Goal: Information Seeking & Learning: Check status

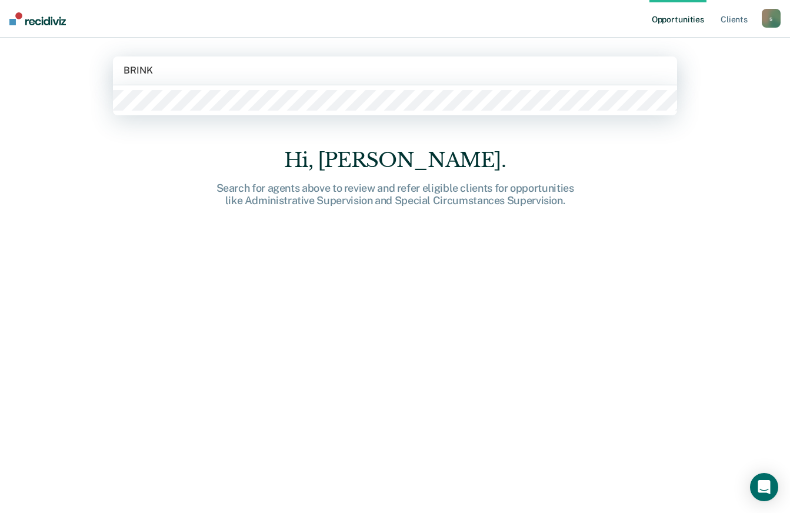
type input "BRINKL"
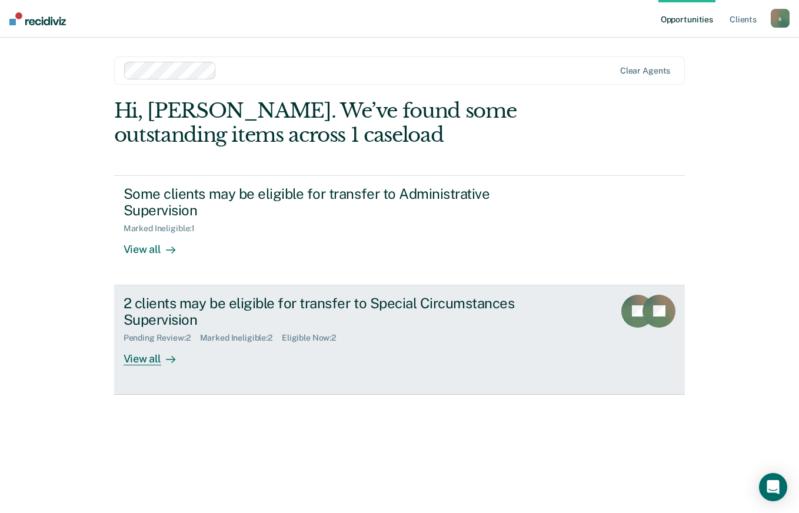
click at [267, 313] on div "2 clients may be eligible for transfer to Special Circumstances Supervision" at bounding box center [330, 312] width 413 height 34
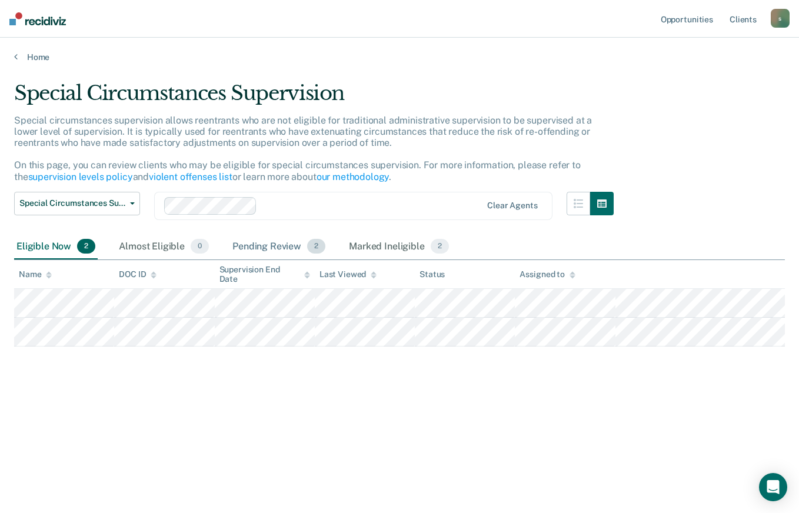
click at [290, 255] on div "Pending Review 2" at bounding box center [279, 247] width 98 height 26
